Goal: Task Accomplishment & Management: Manage account settings

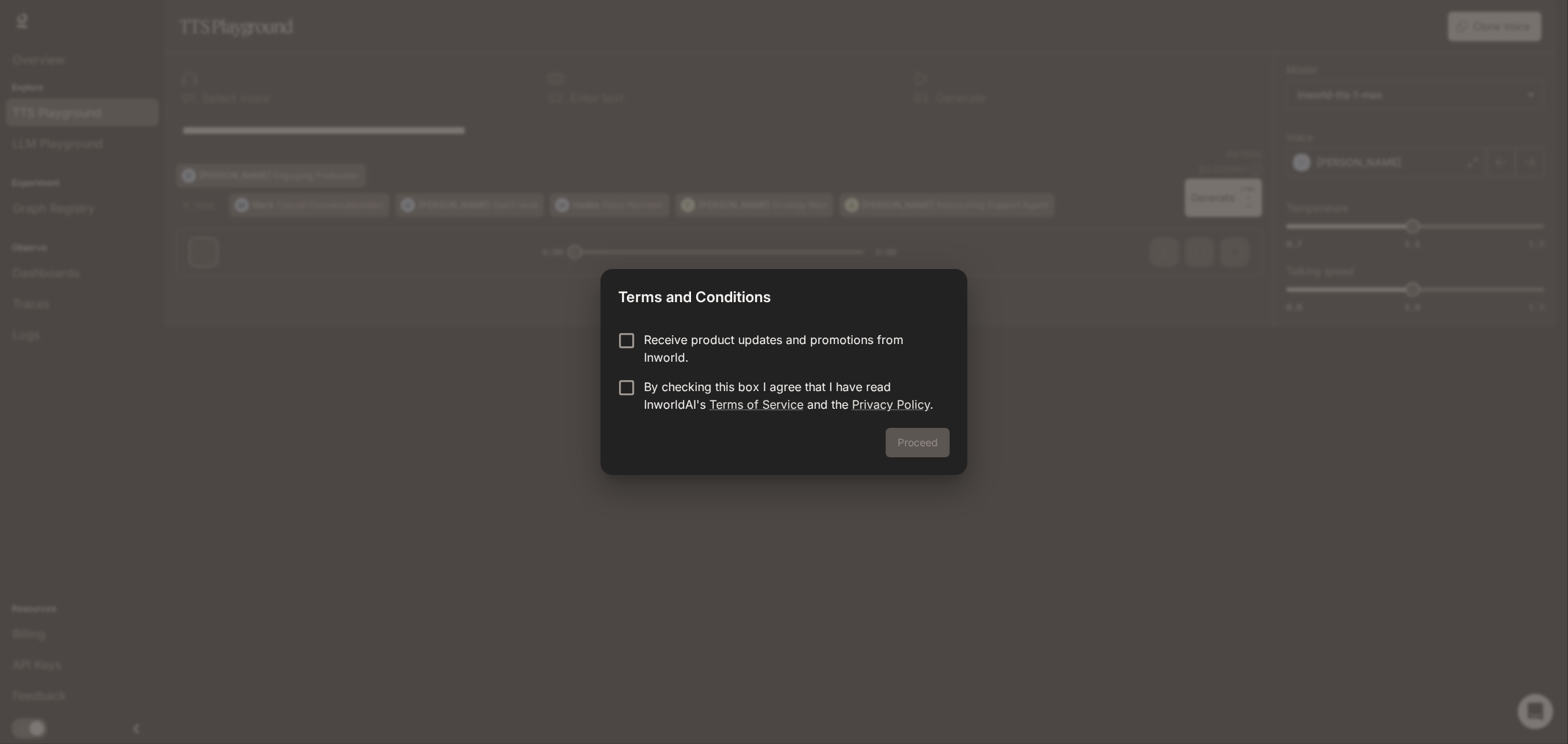
click at [648, 382] on p "By checking this box I agree that I have read InworldAI's Terms of Service and …" at bounding box center [790, 396] width 294 height 36
click at [730, 346] on p "Receive product updates and promotions from Inworld." at bounding box center [790, 348] width 294 height 36
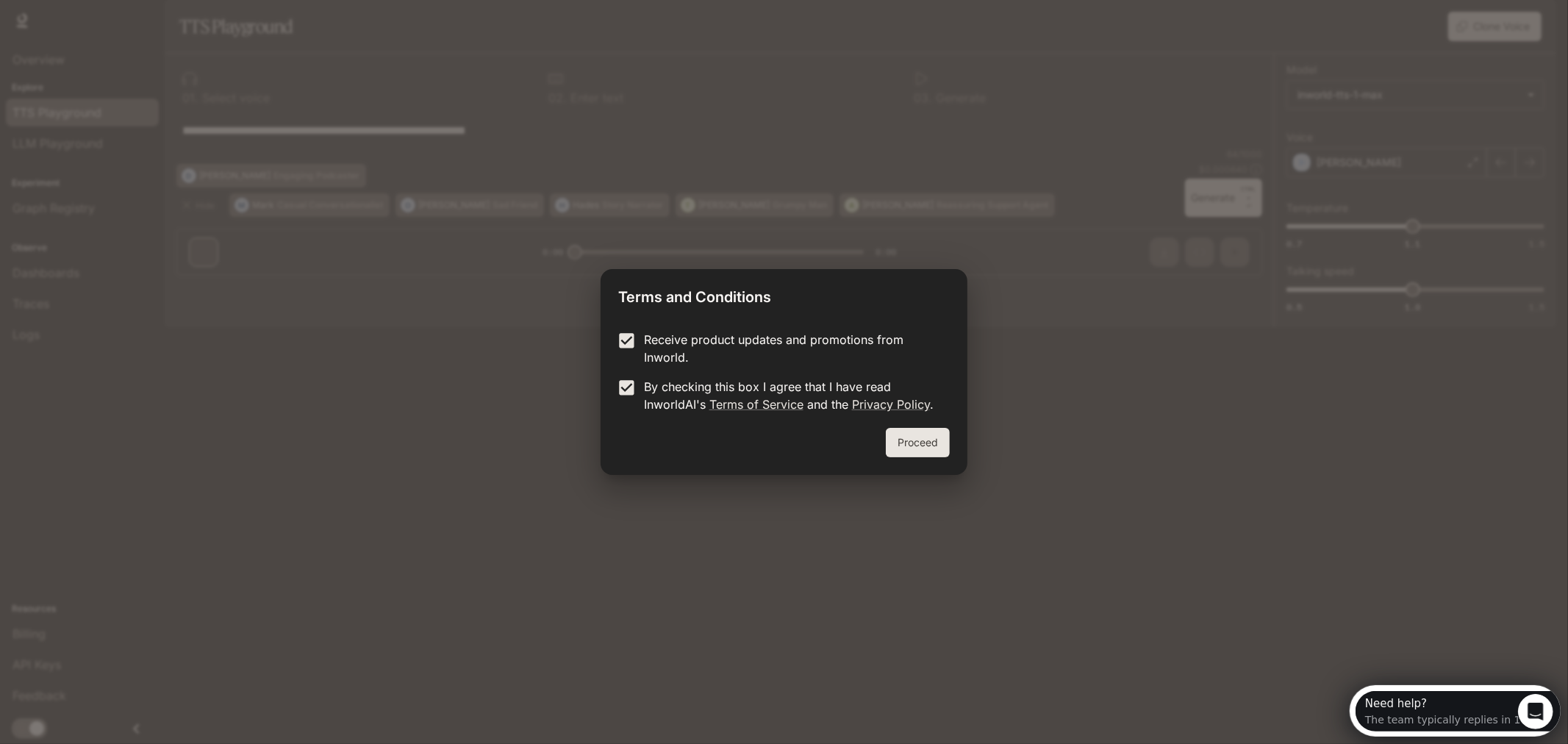
click at [916, 459] on div "Proceed" at bounding box center [784, 451] width 366 height 47
click at [910, 447] on button "Proceed" at bounding box center [918, 442] width 64 height 29
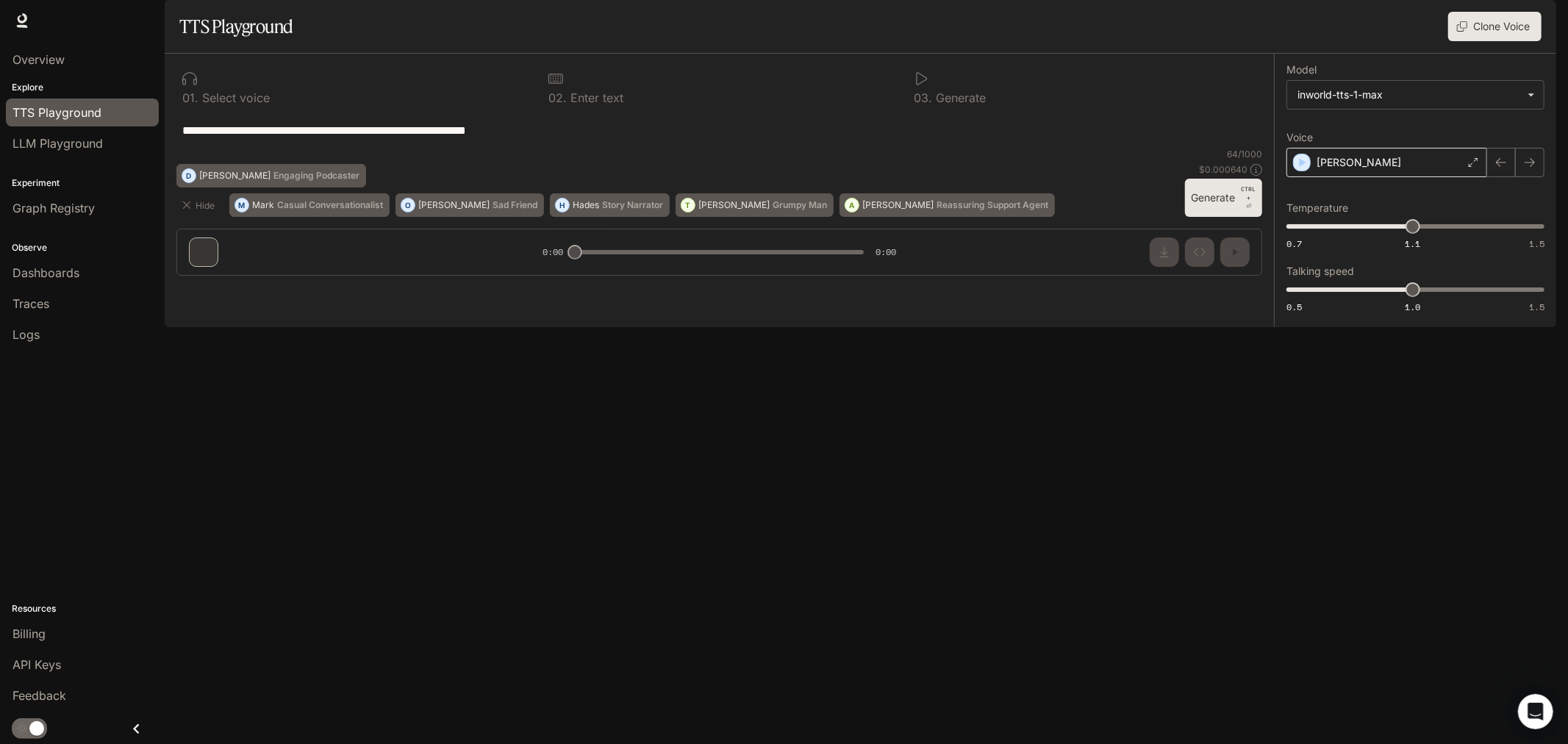
click at [1360, 177] on div "[PERSON_NAME]" at bounding box center [1387, 162] width 201 height 29
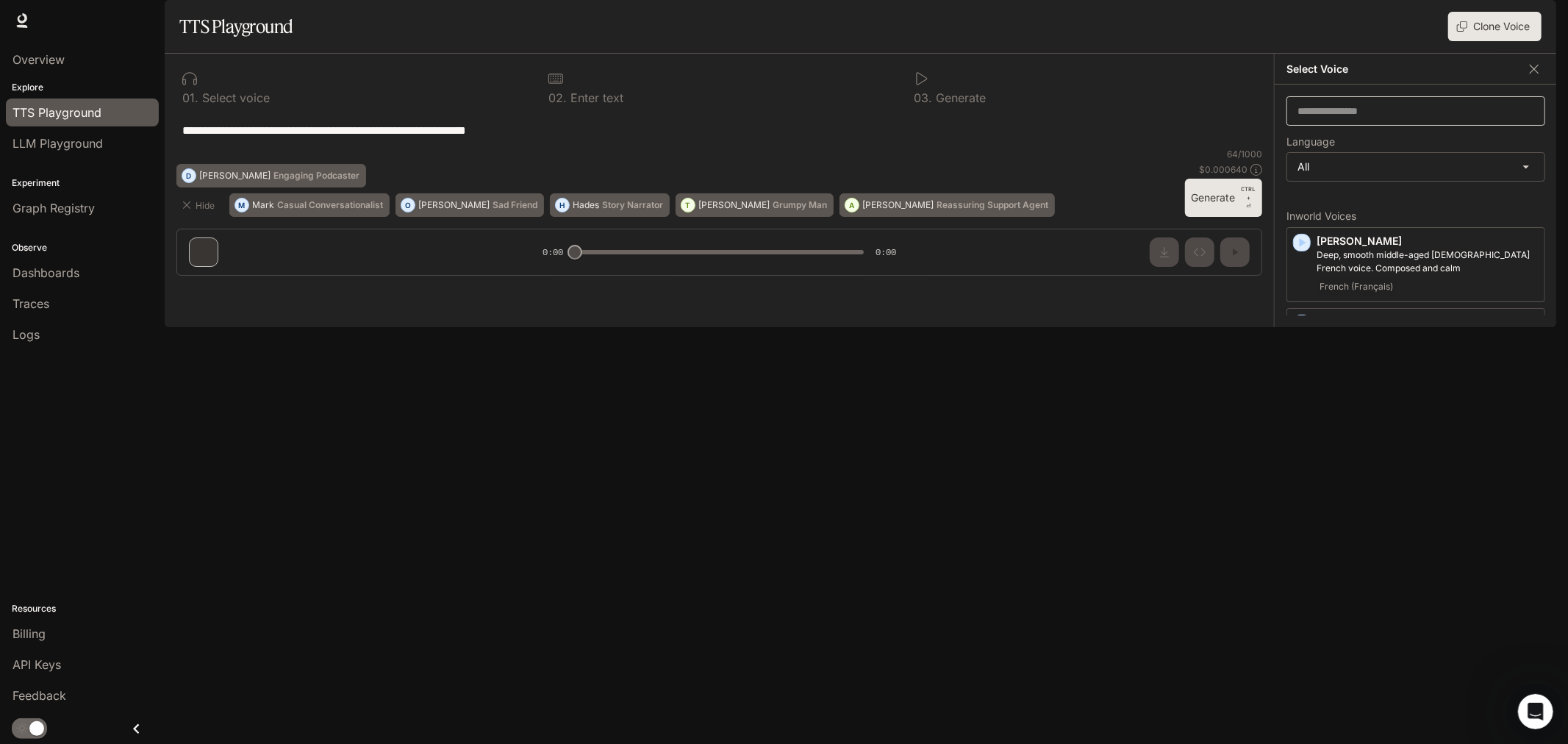
click at [1373, 126] on div "​" at bounding box center [1416, 111] width 259 height 29
click at [1410, 198] on body "**********" at bounding box center [784, 372] width 1568 height 744
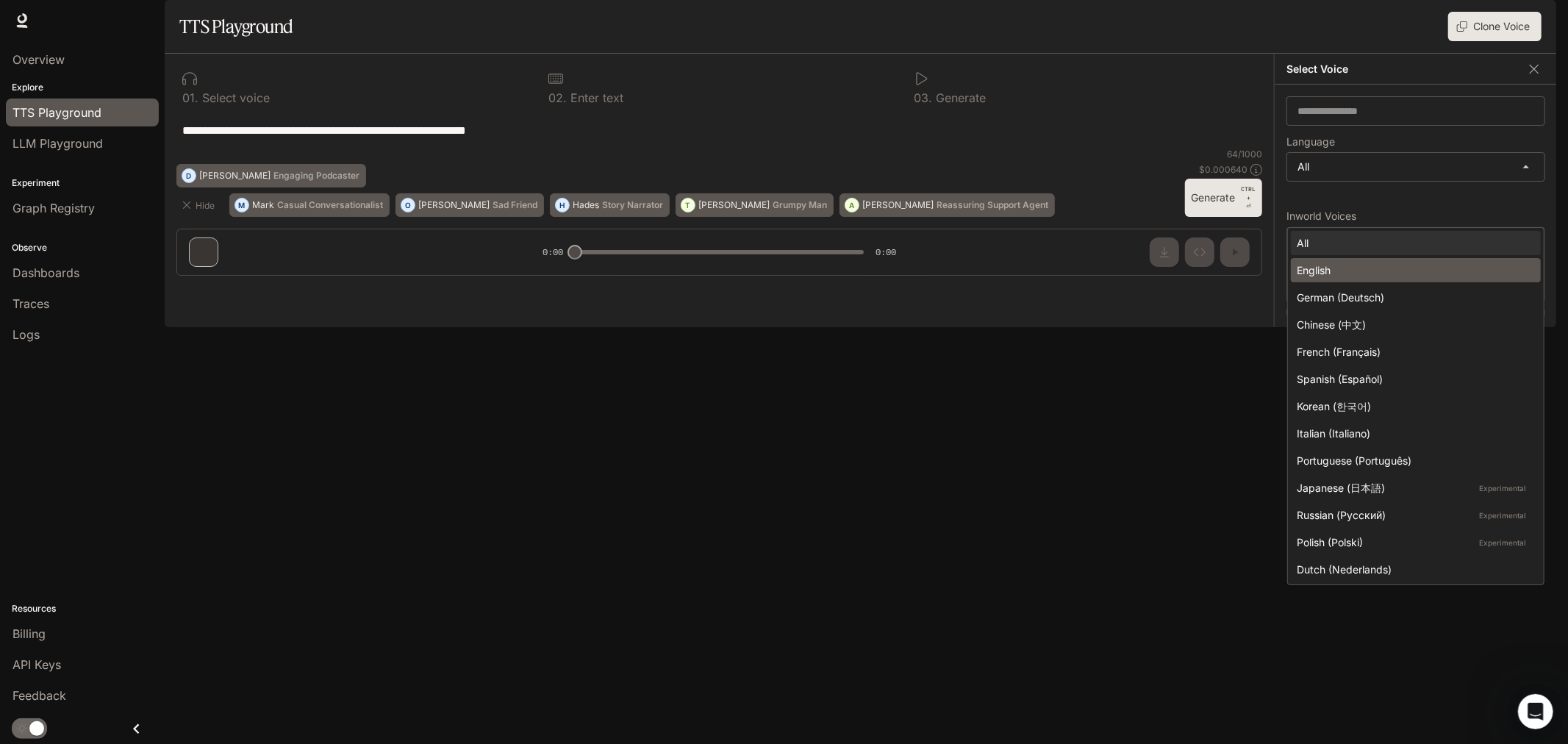
click at [1453, 258] on li "English" at bounding box center [1415, 270] width 250 height 24
type input "*****"
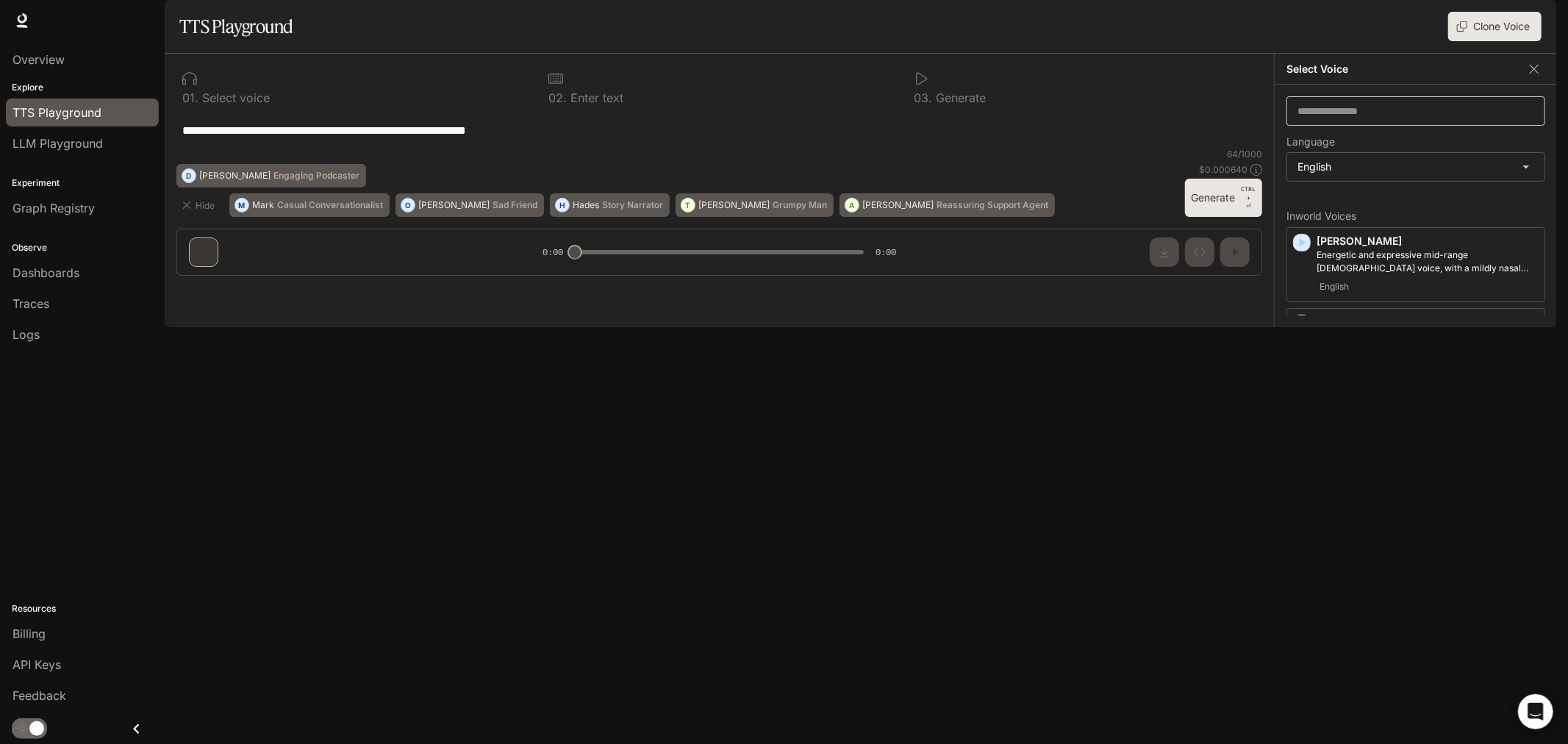
click at [1385, 126] on div "​" at bounding box center [1416, 111] width 259 height 29
type input "****"
drag, startPoint x: 1385, startPoint y: 159, endPoint x: 1287, endPoint y: 147, distance: 98.7
click at [1287, 126] on div "**** ​" at bounding box center [1416, 111] width 259 height 29
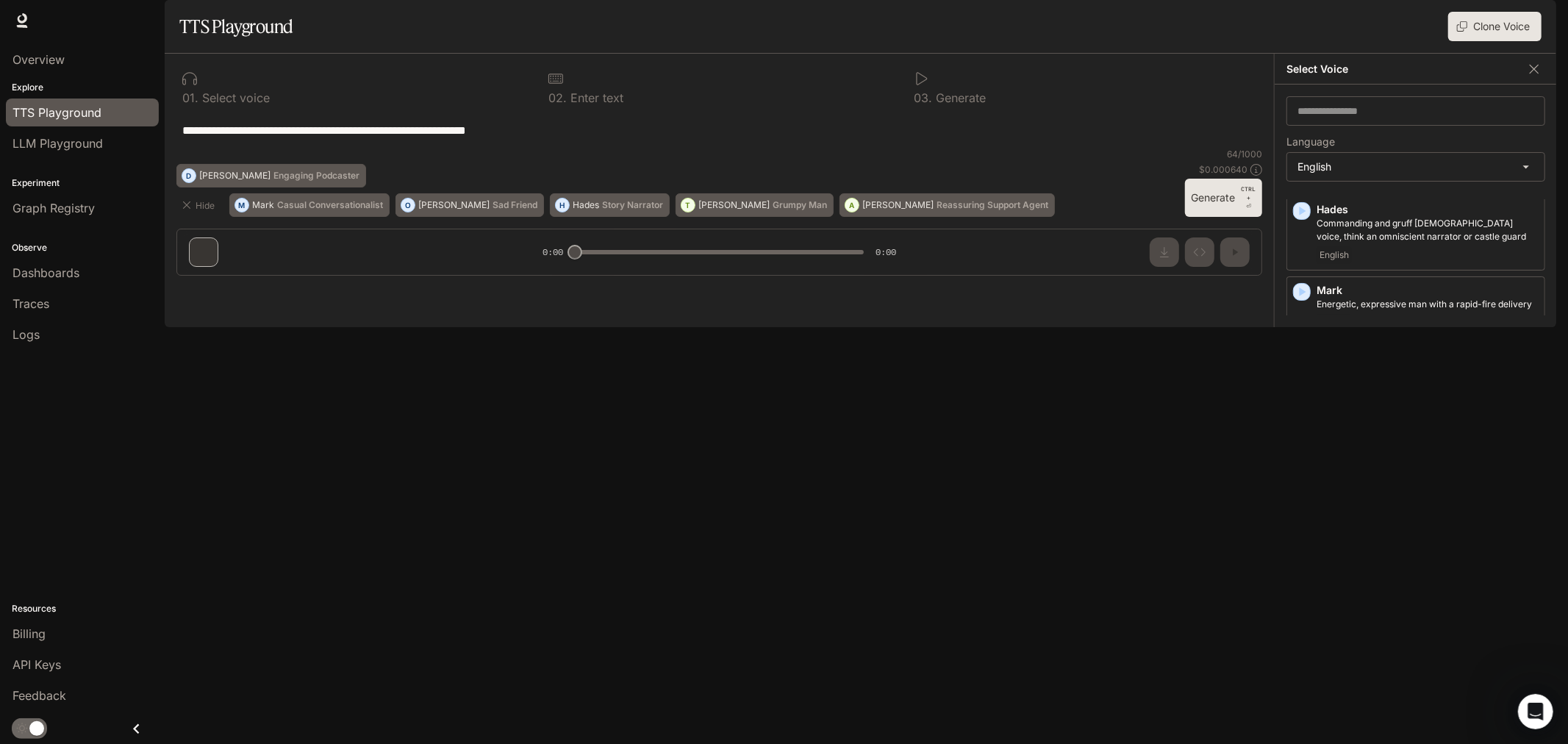
click at [1412, 526] on p "[PERSON_NAME]" at bounding box center [1427, 519] width 222 height 14
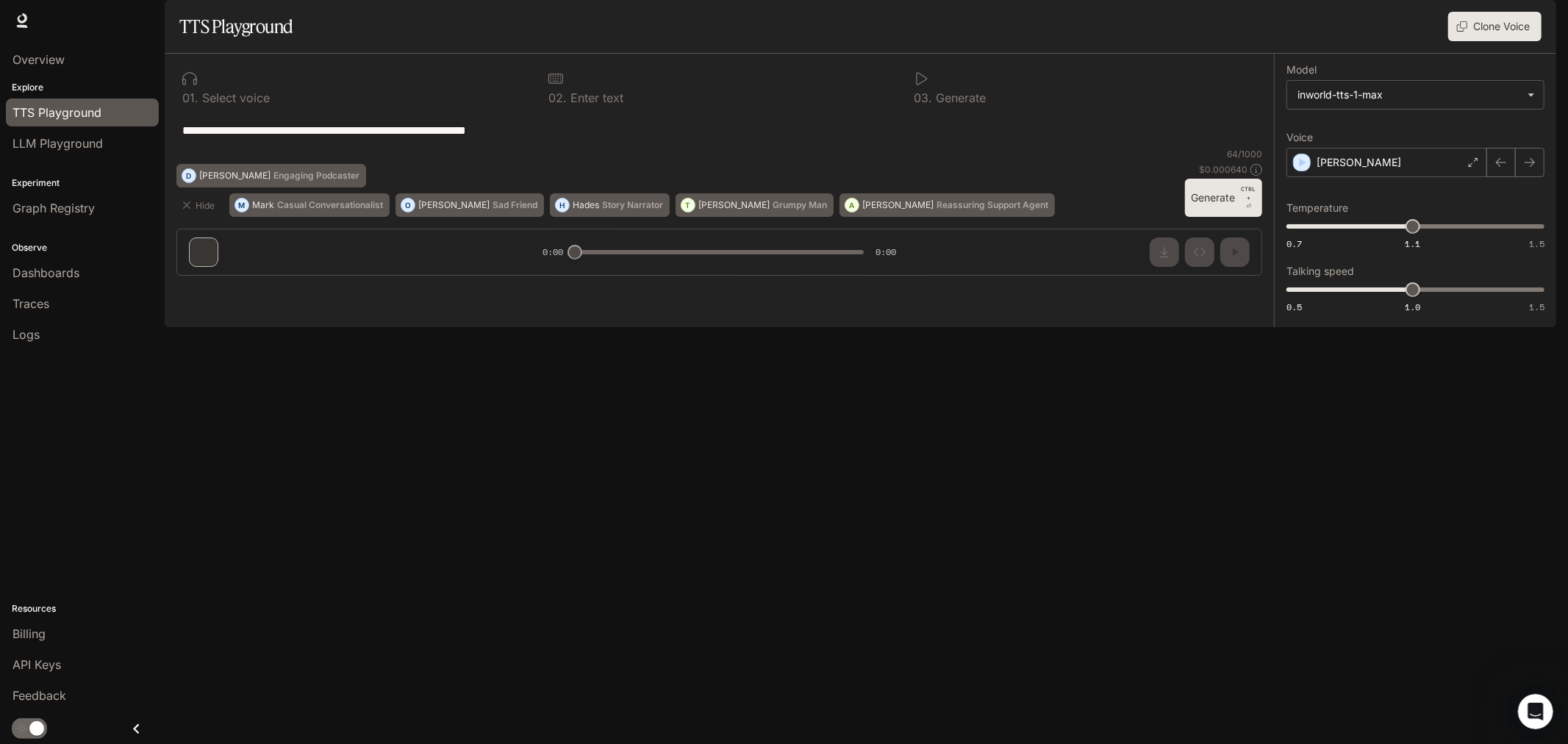
click at [1195, 217] on button "Generate CTRL + ⏎" at bounding box center [1223, 197] width 77 height 38
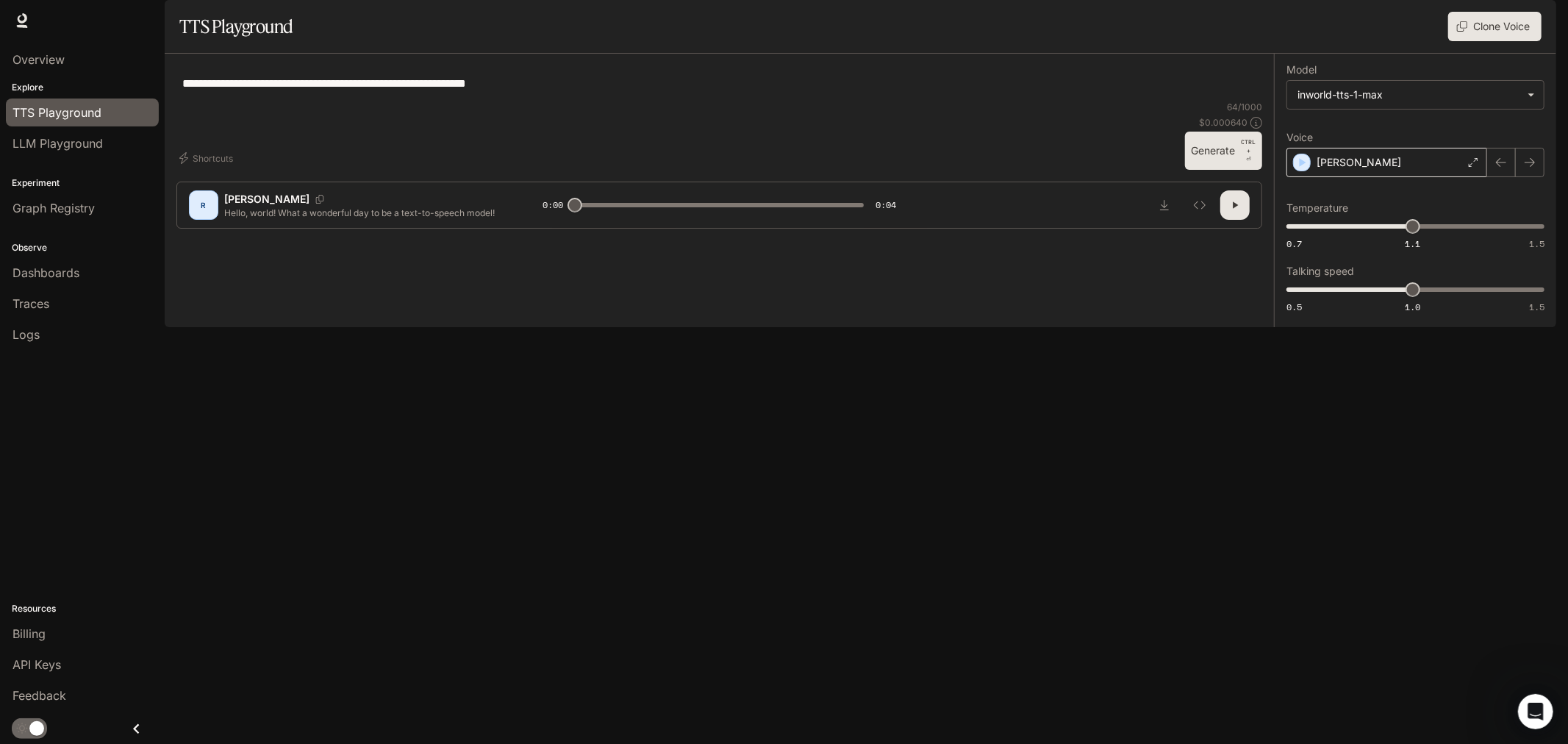
click at [1470, 177] on div "[PERSON_NAME]" at bounding box center [1387, 162] width 201 height 29
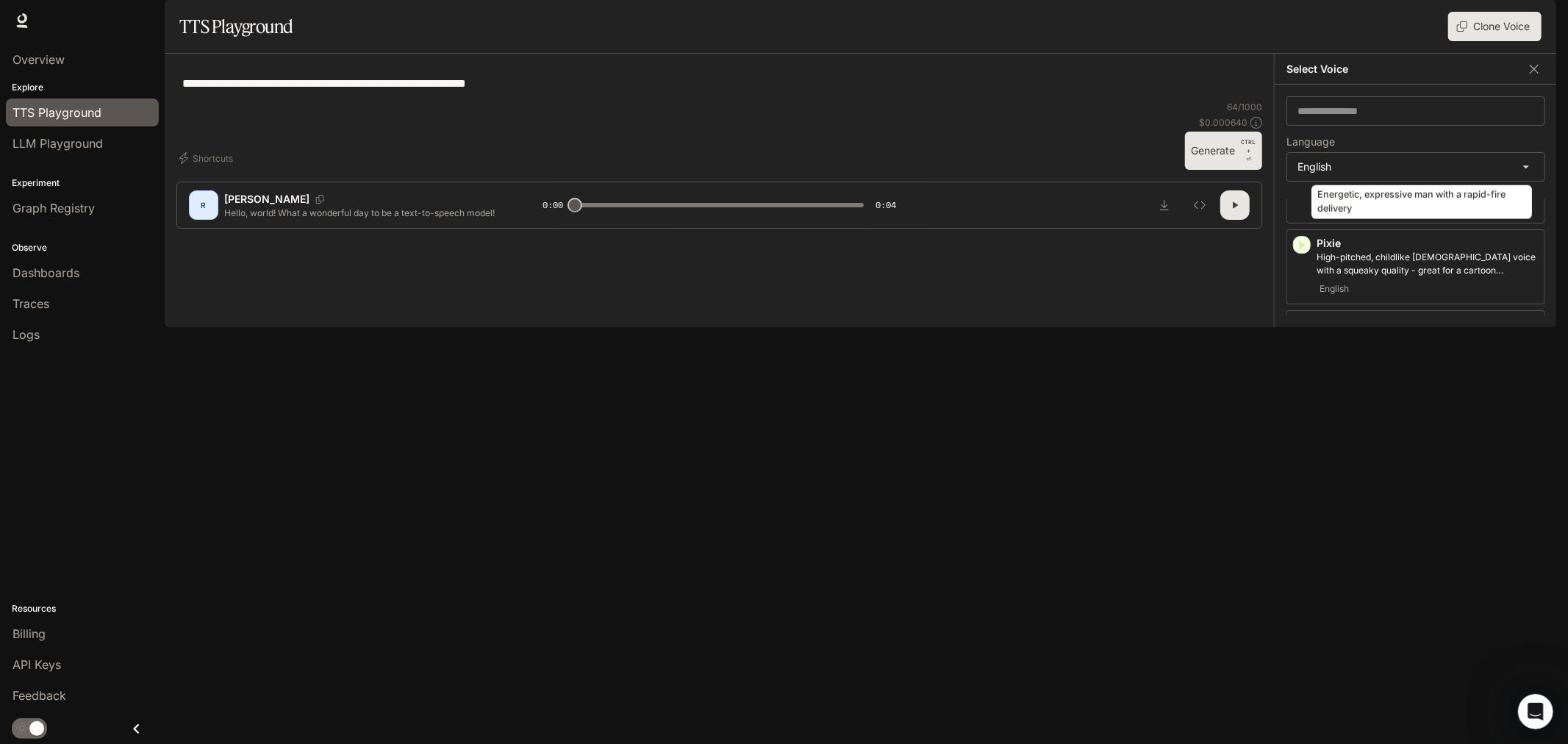
scroll to position [767, 0]
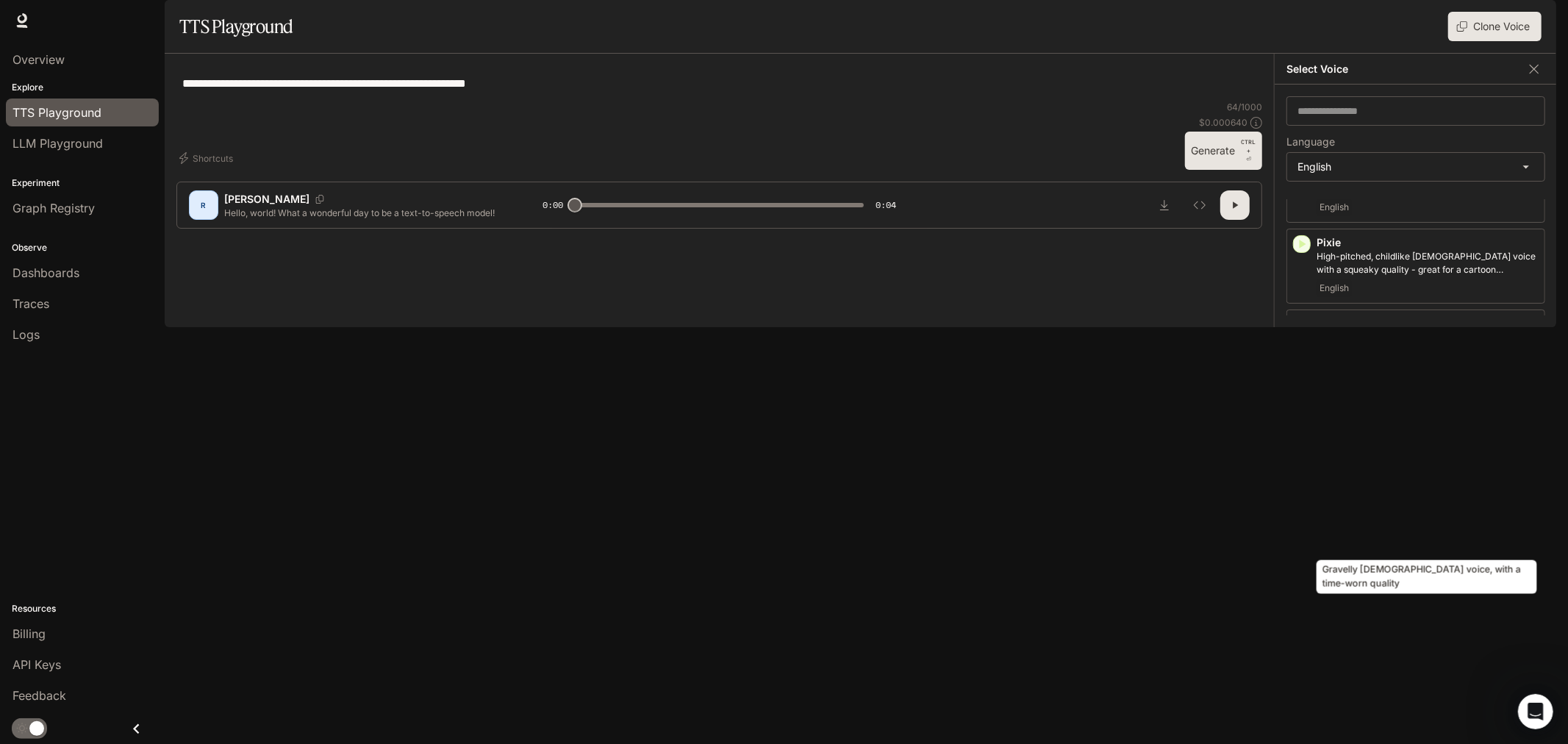
click at [1412, 550] on div "Gravelly [DEMOGRAPHIC_DATA] voice, with a time-worn quality" at bounding box center [1427, 573] width 223 height 46
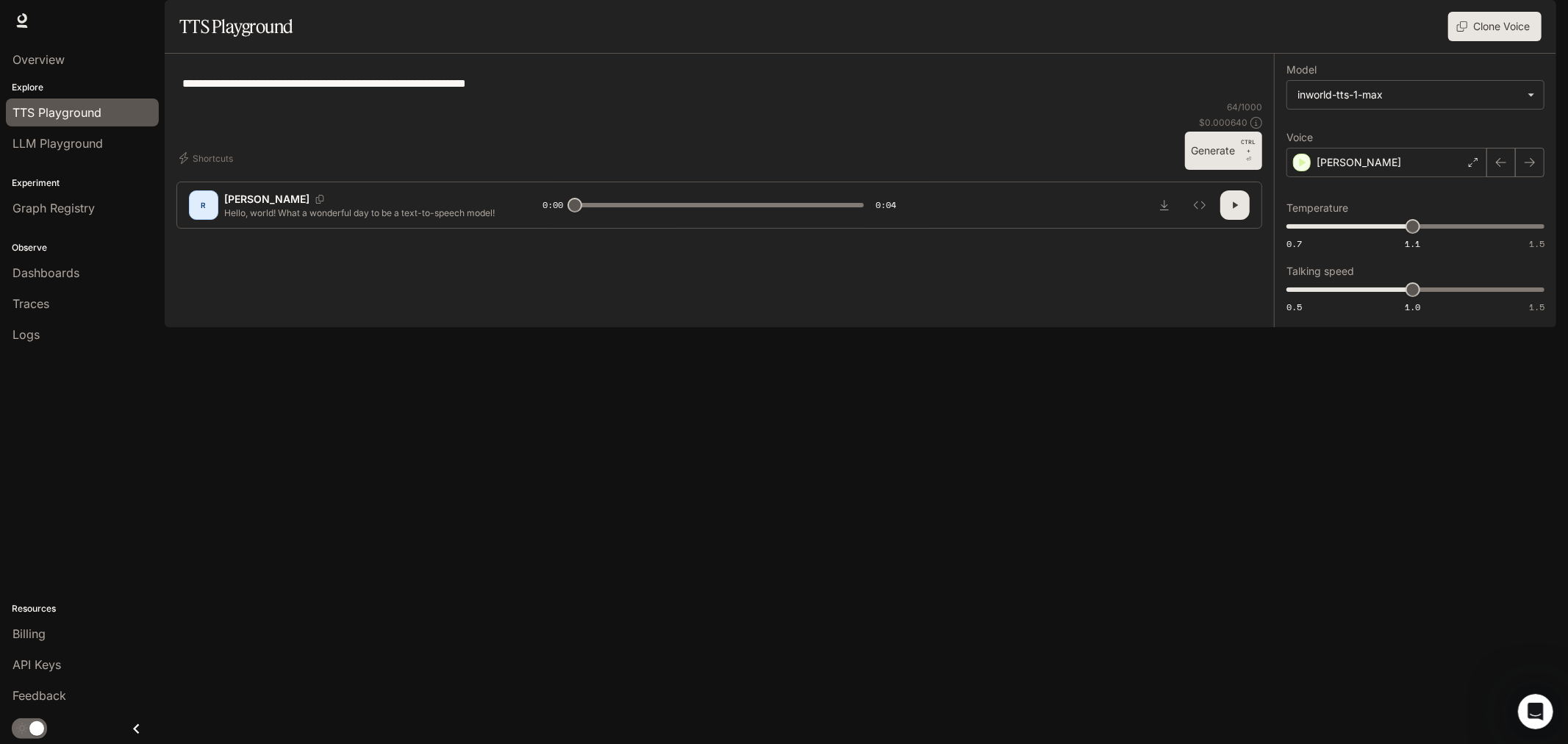
click at [1199, 170] on button "Generate CTRL + ⏎" at bounding box center [1223, 150] width 77 height 38
click at [1463, 177] on div "[PERSON_NAME]" at bounding box center [1387, 162] width 201 height 29
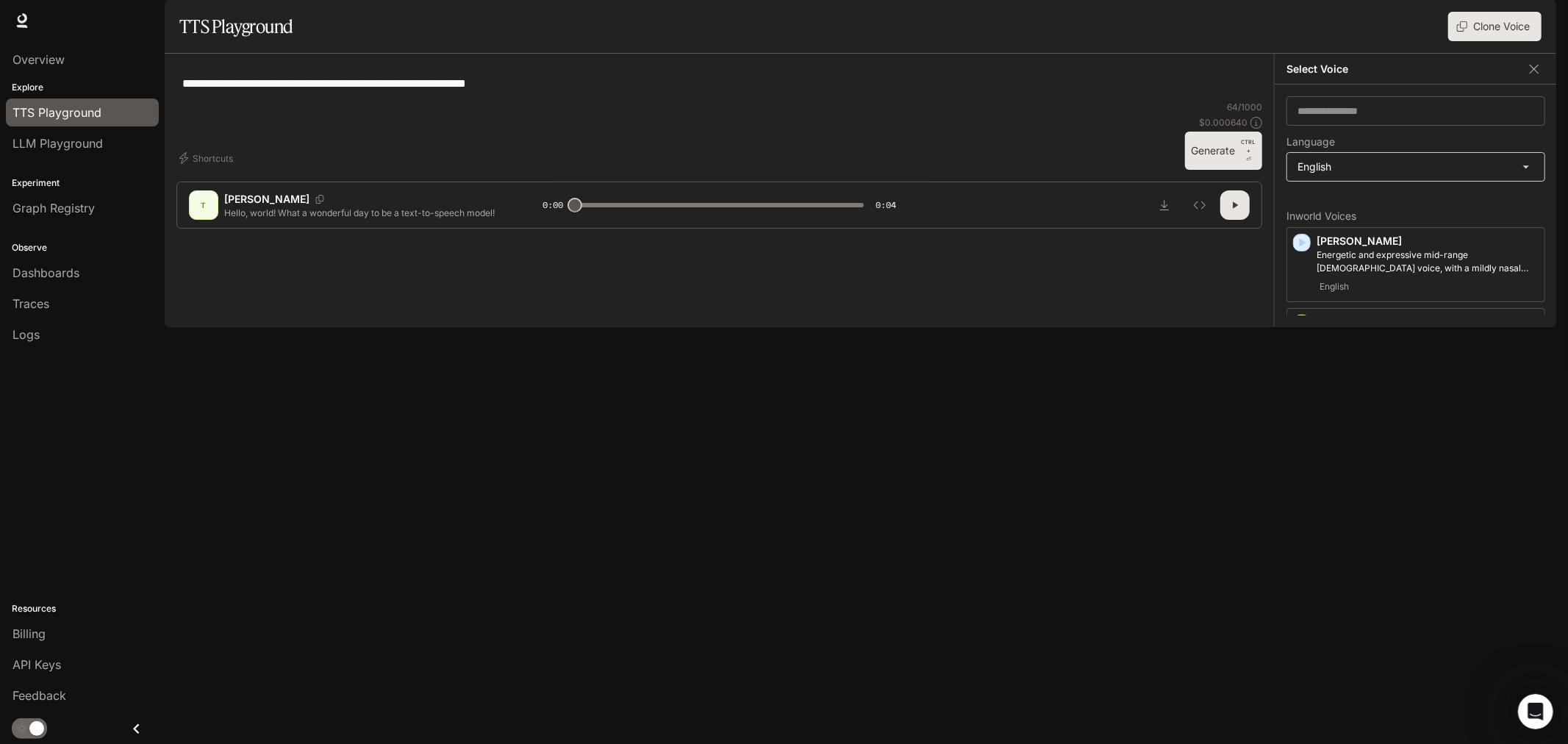
click at [1455, 205] on body "**********" at bounding box center [784, 372] width 1568 height 744
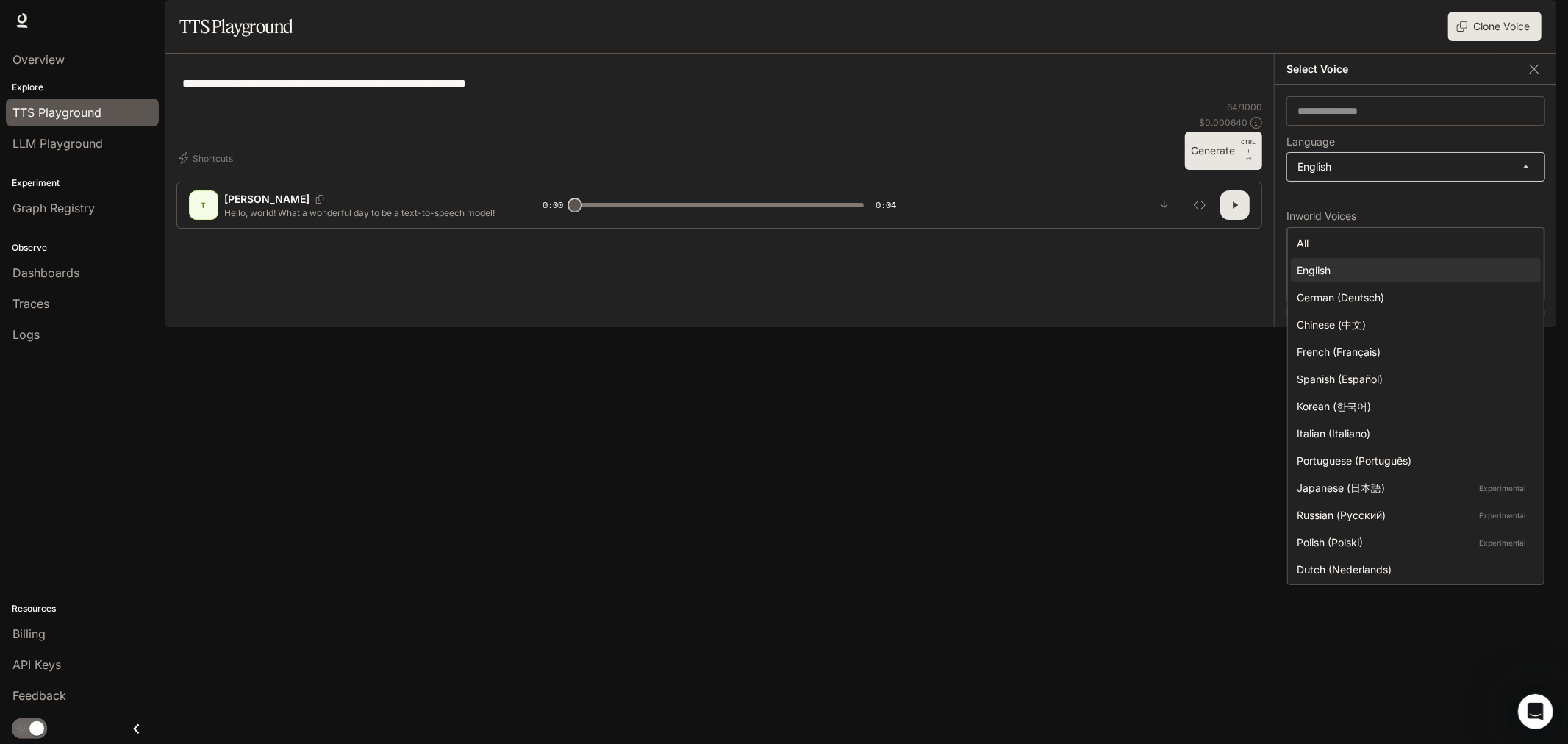
click at [1455, 205] on div at bounding box center [784, 372] width 1568 height 744
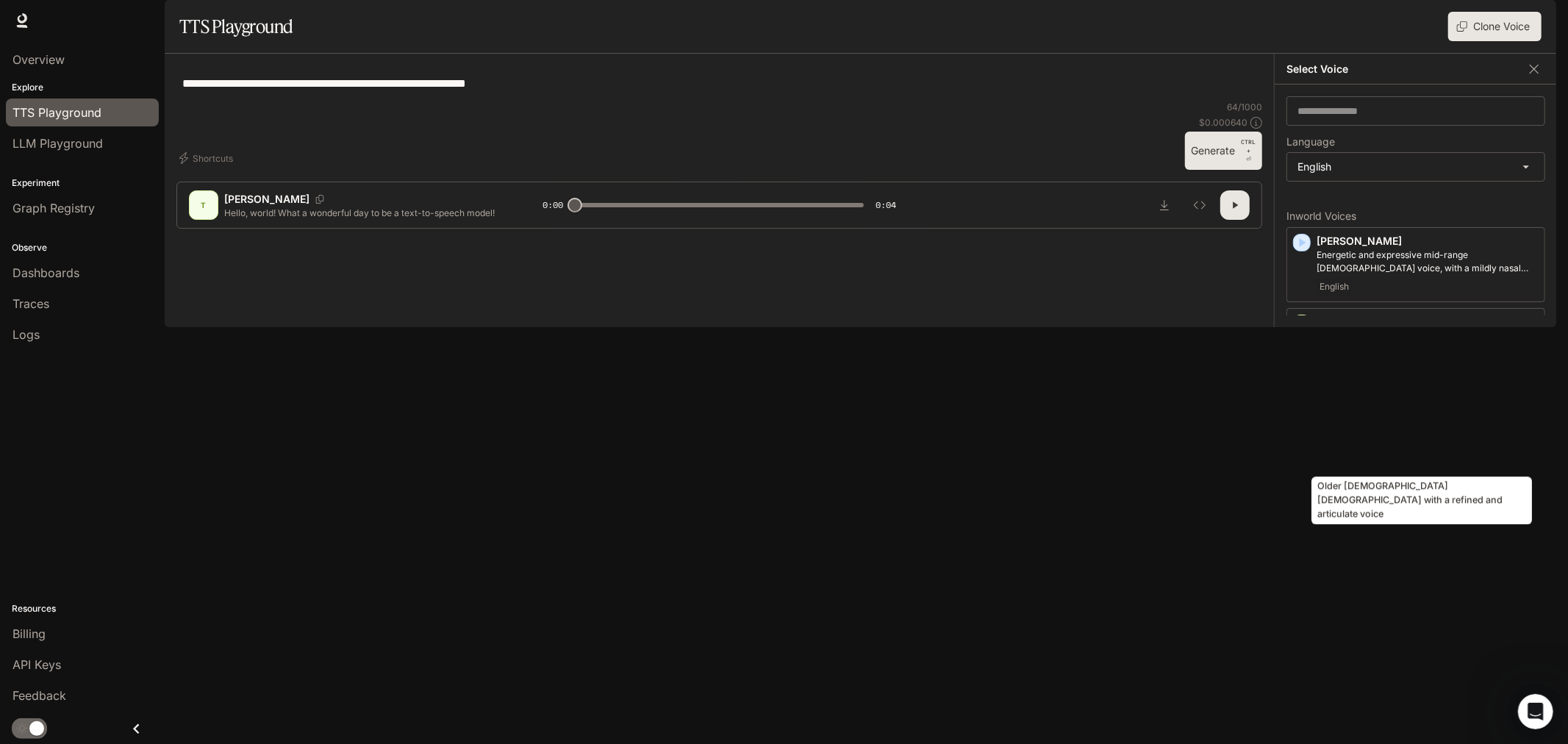
click at [1397, 423] on p "Older [DEMOGRAPHIC_DATA] [DEMOGRAPHIC_DATA] with a refined and articulate voice" at bounding box center [1427, 411] width 222 height 27
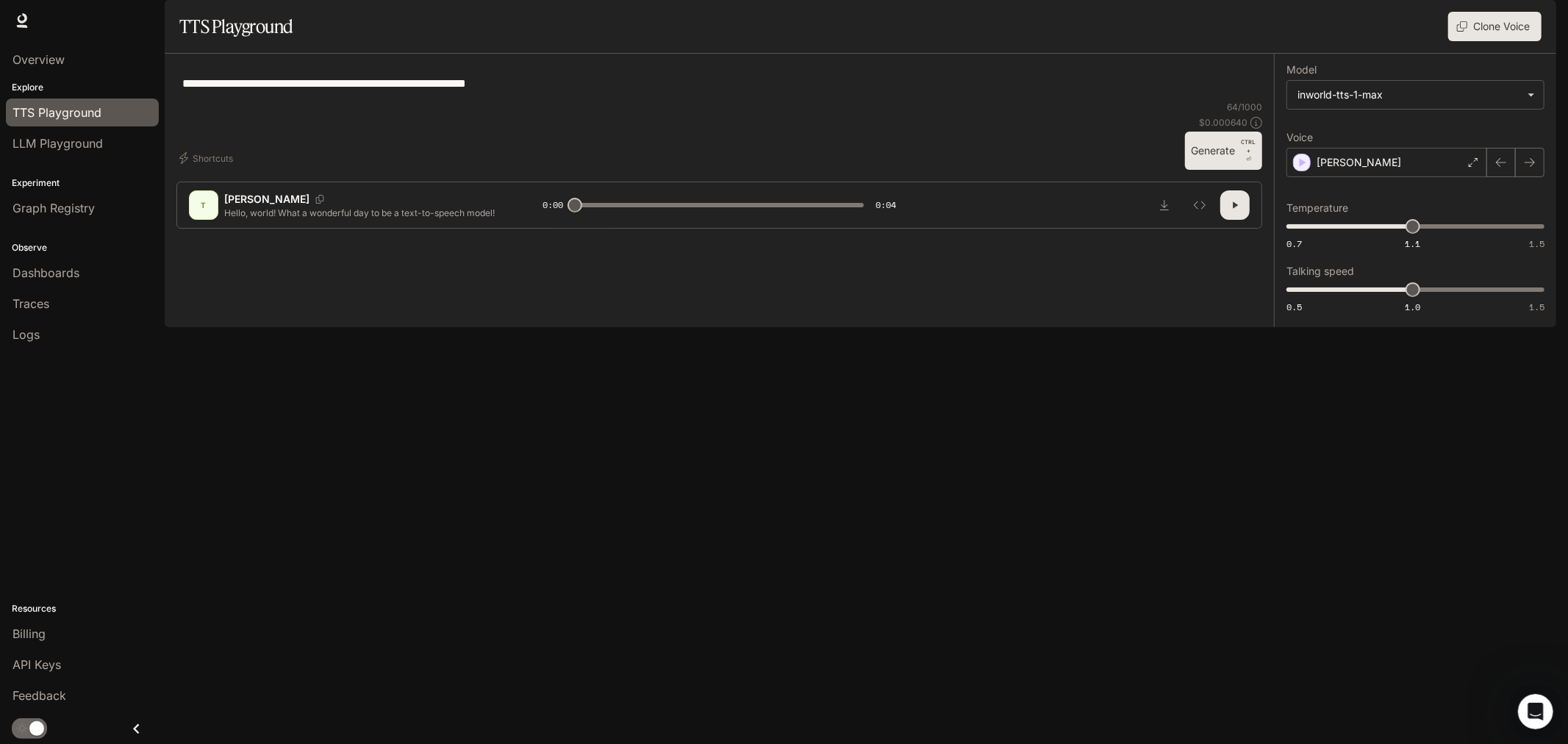
click at [1205, 170] on button "Generate CTRL + ⏎" at bounding box center [1223, 150] width 77 height 38
type input "*"
click at [36, 656] on span "API Keys" at bounding box center [37, 665] width 48 height 18
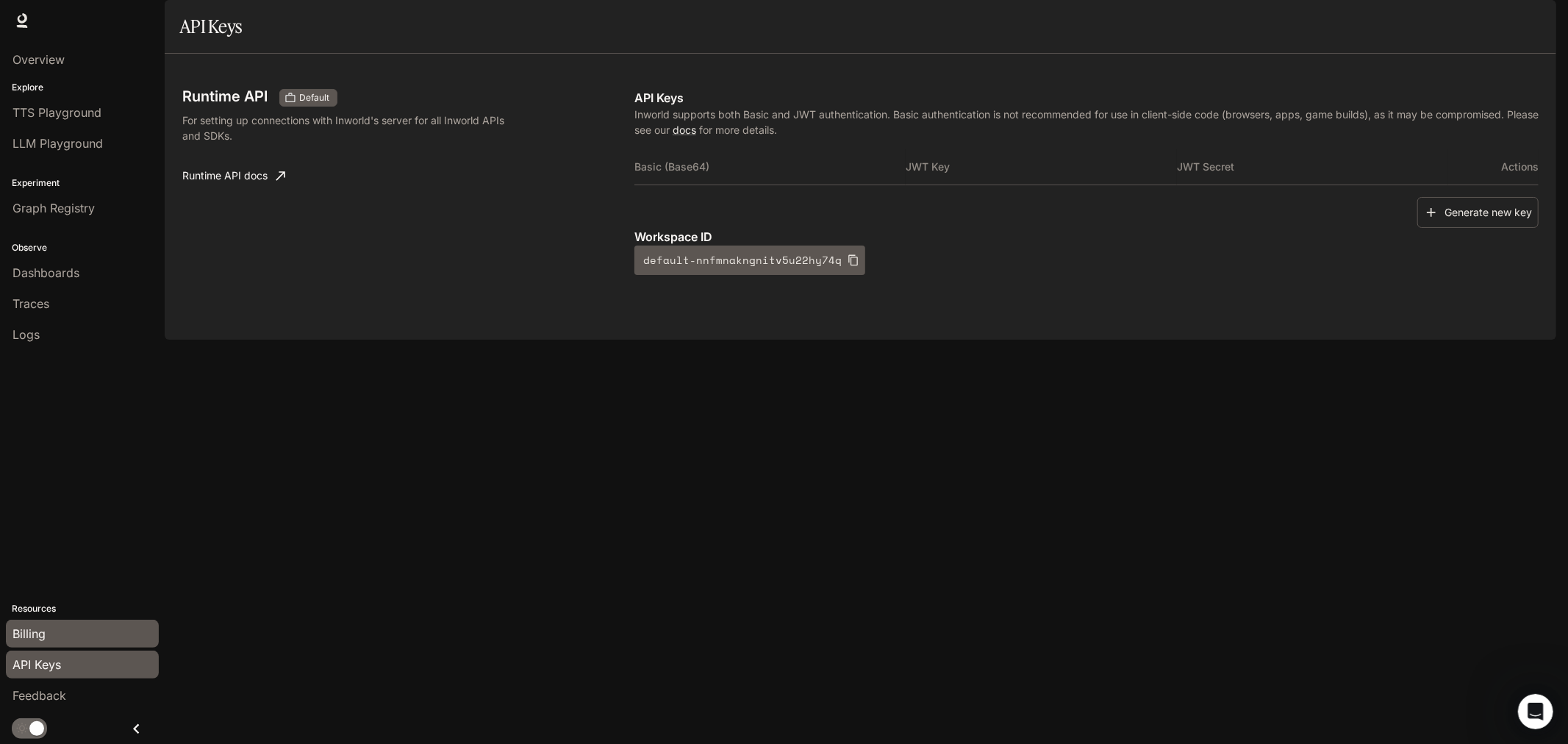
click at [52, 626] on div "Billing" at bounding box center [82, 634] width 139 height 18
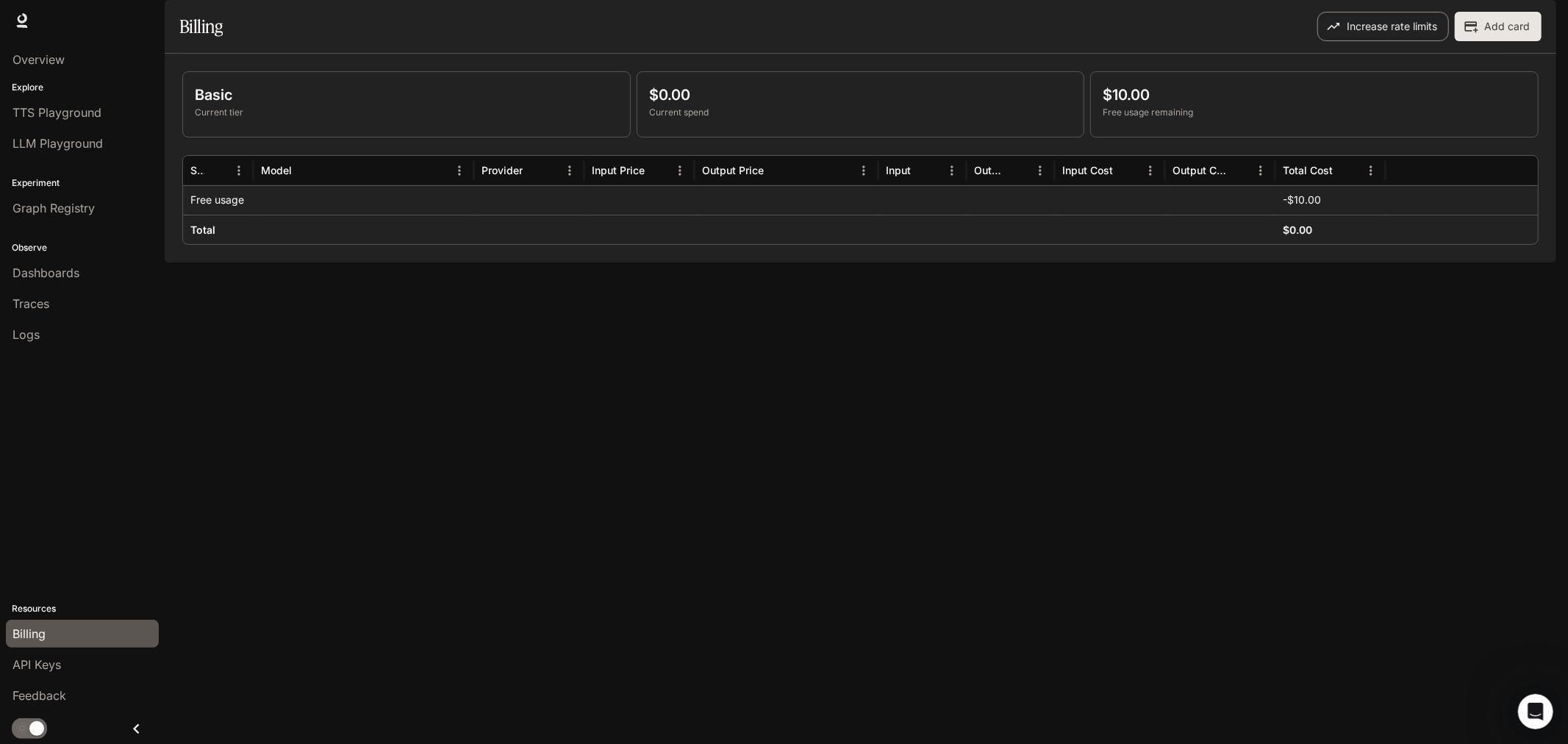
click at [1389, 41] on button "Increase rate limits" at bounding box center [1382, 26] width 131 height 29
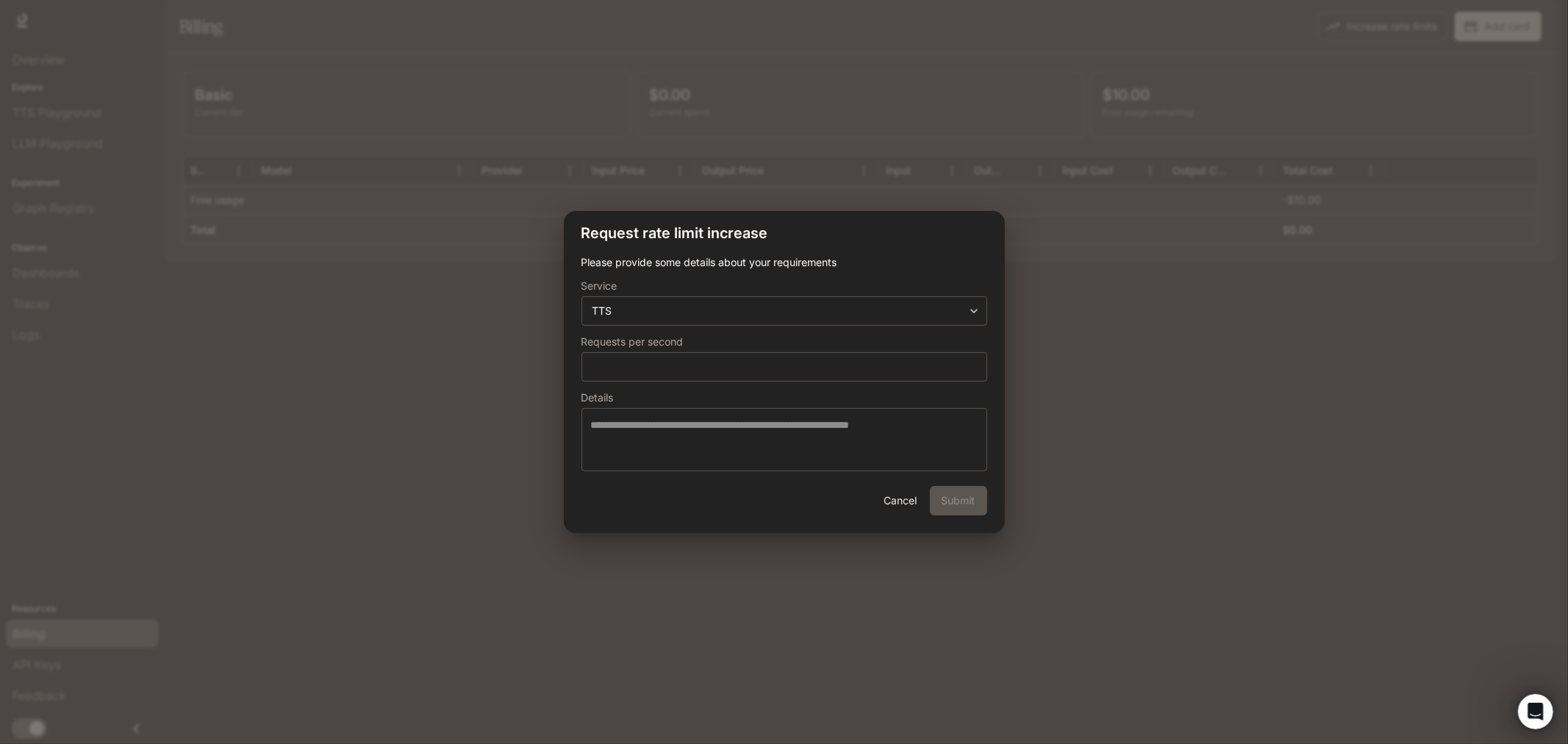
click at [914, 491] on button "Cancel" at bounding box center [900, 500] width 47 height 29
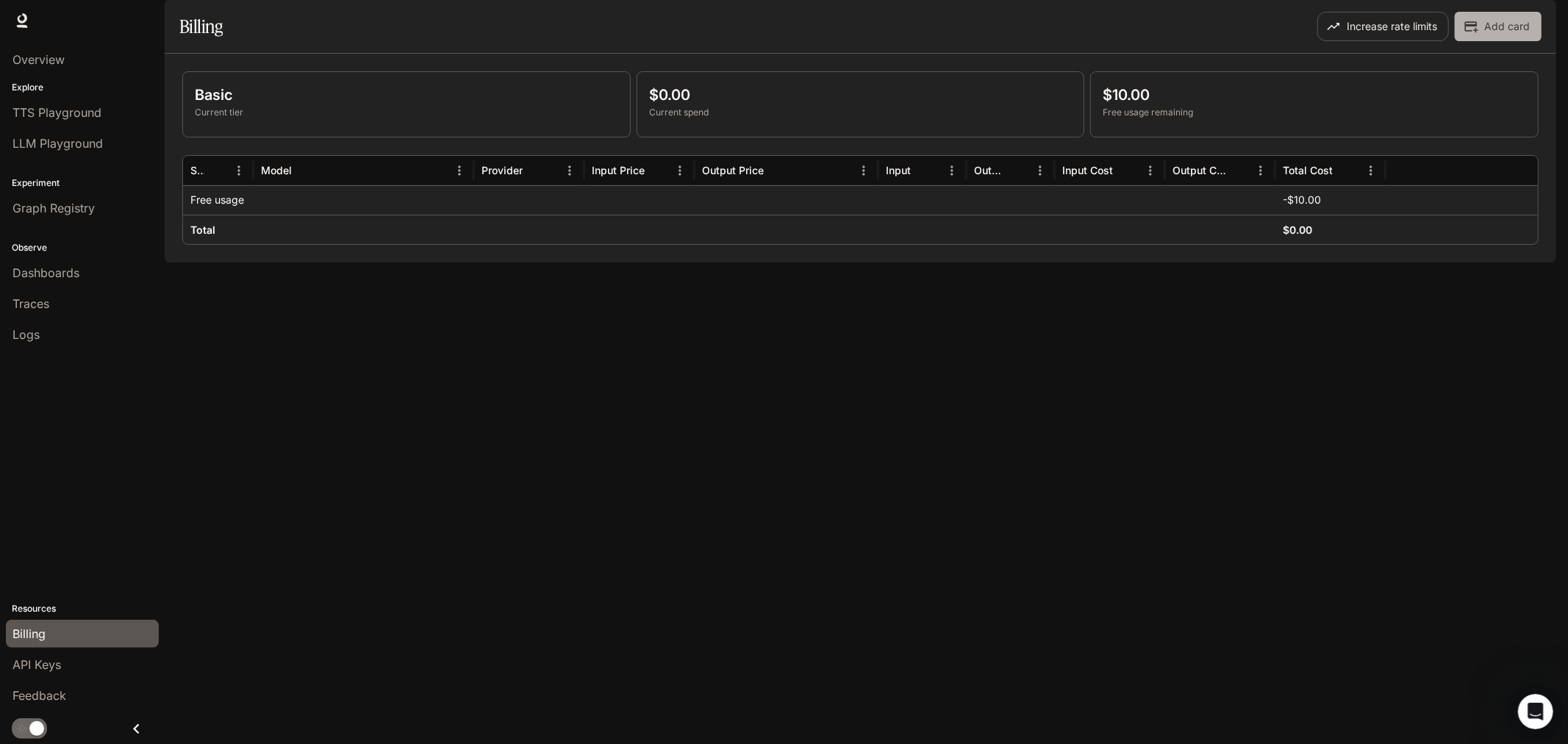
click at [1500, 41] on button "Add card" at bounding box center [1497, 26] width 87 height 29
